Goal: Task Accomplishment & Management: Use online tool/utility

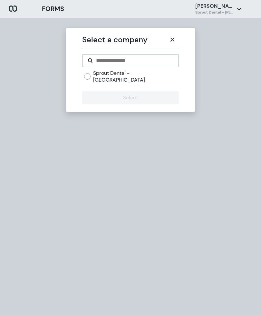
click at [174, 38] on icon "button" at bounding box center [172, 39] width 5 height 5
click at [173, 39] on icon "button" at bounding box center [172, 39] width 5 height 5
click at [176, 38] on button "button" at bounding box center [172, 39] width 13 height 13
click at [213, 9] on p "[PERSON_NAME]" at bounding box center [214, 6] width 39 height 7
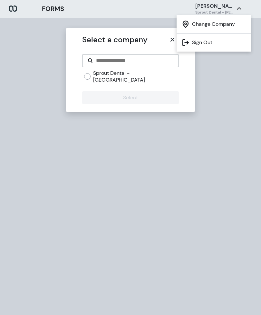
click at [217, 22] on li "Change Company" at bounding box center [214, 24] width 74 height 18
click at [205, 22] on li "Change Company" at bounding box center [214, 24] width 74 height 18
click at [220, 21] on li "Change Company" at bounding box center [214, 24] width 74 height 18
